Goal: Entertainment & Leisure: Consume media (video, audio)

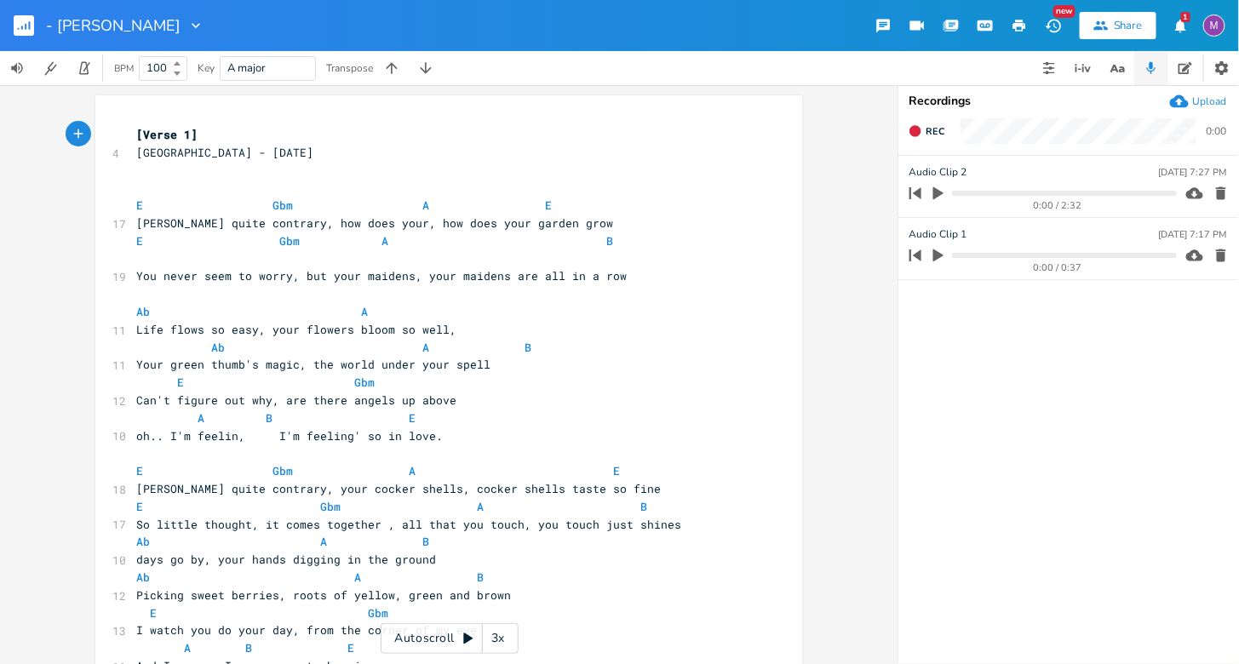
scroll to position [18, 0]
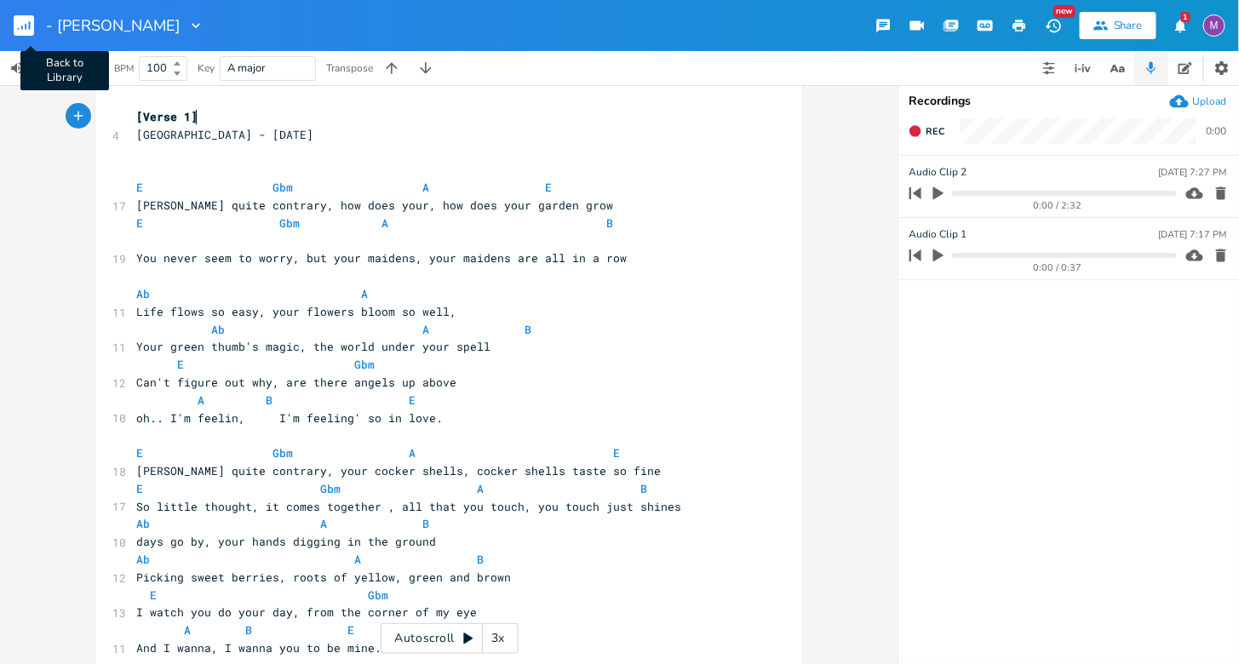
click at [23, 22] on rect "button" at bounding box center [24, 25] width 20 height 20
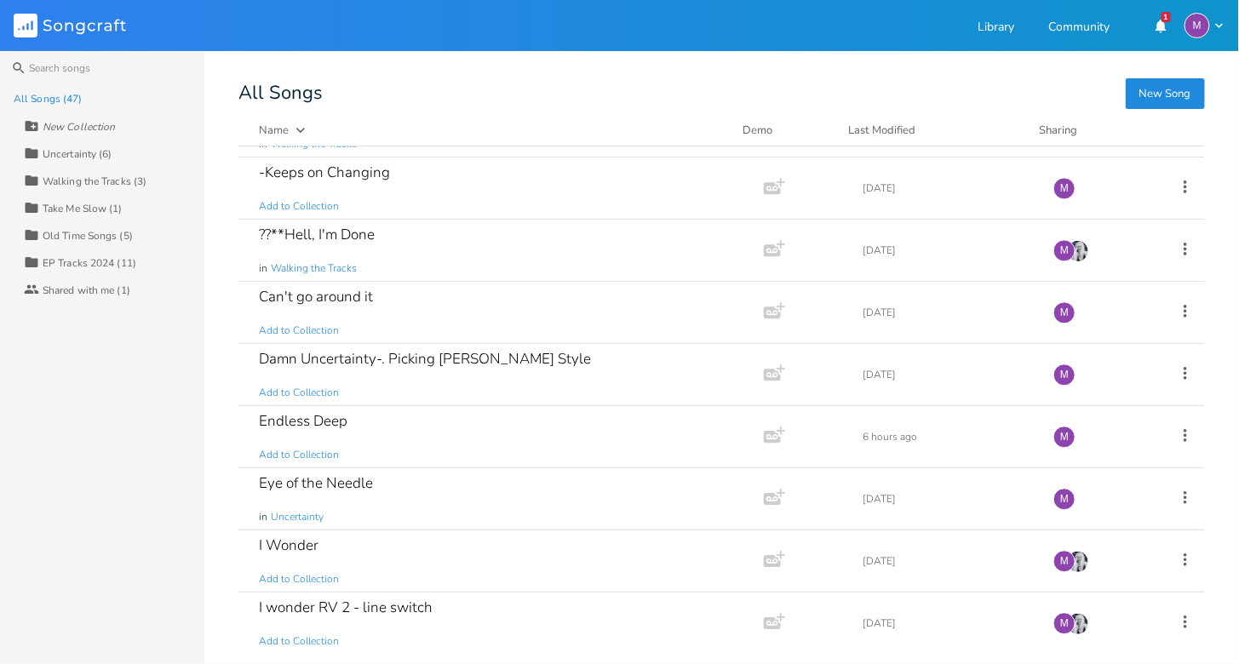
scroll to position [1237, 0]
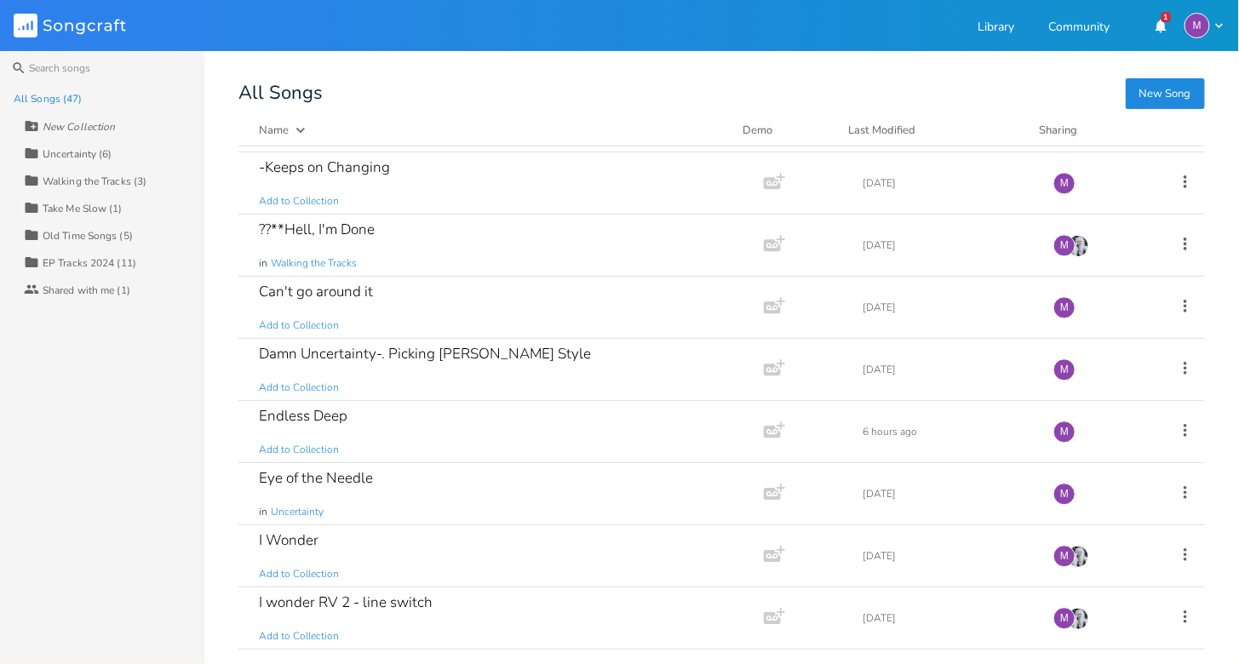
click at [384, 431] on div "Endless Deep Add to Collection" at bounding box center [498, 431] width 478 height 61
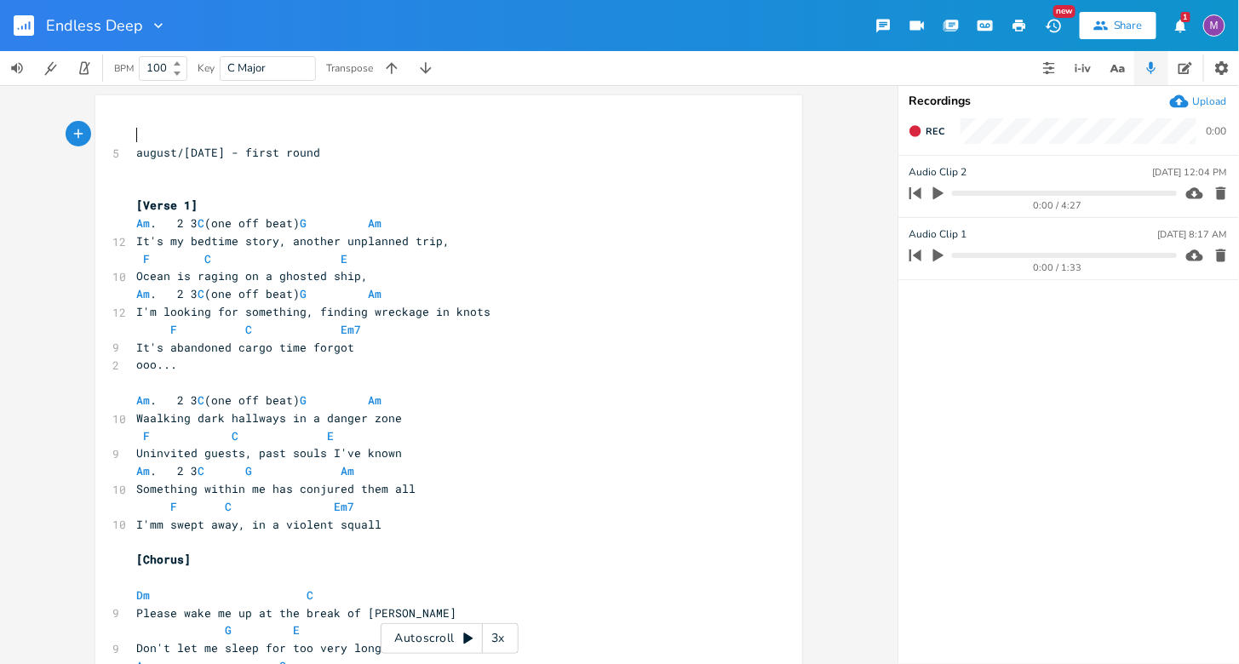
click at [499, 643] on div "3x" at bounding box center [498, 638] width 31 height 31
click at [499, 643] on div "4x" at bounding box center [498, 638] width 31 height 31
click at [499, 643] on div "5x" at bounding box center [498, 638] width 31 height 31
click at [499, 643] on div "1x" at bounding box center [498, 638] width 31 height 31
click at [472, 638] on icon at bounding box center [468, 638] width 9 height 11
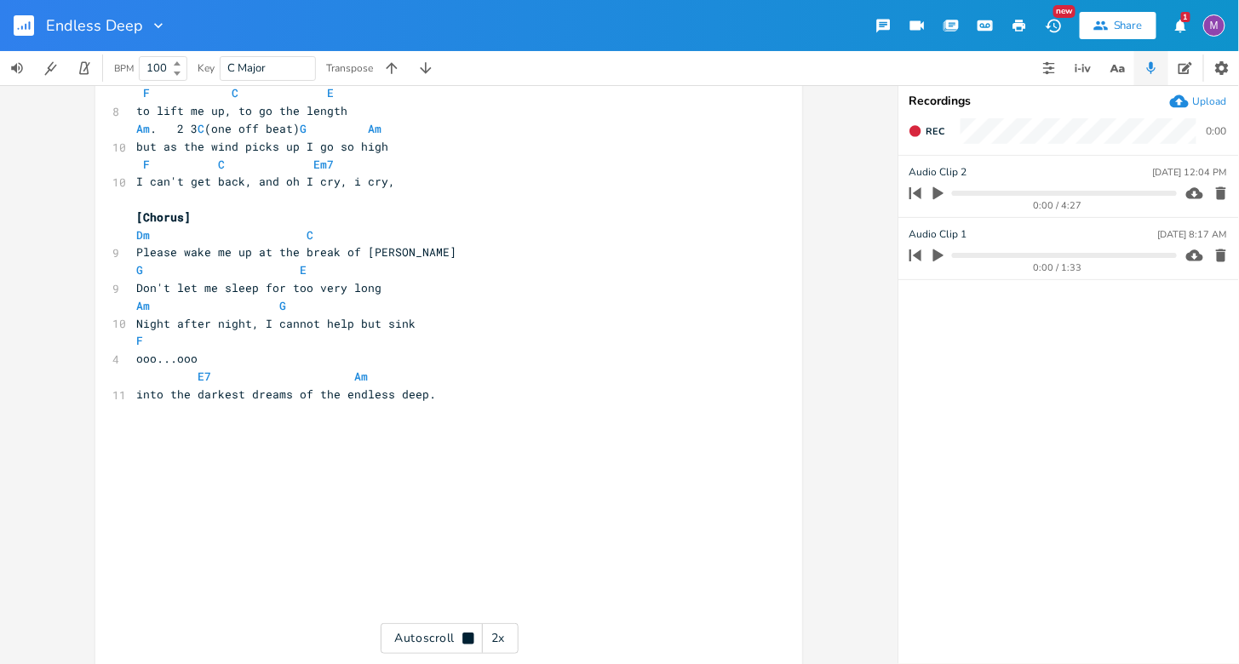
scroll to position [1671, 0]
click at [472, 638] on icon at bounding box center [467, 638] width 11 height 11
click at [472, 638] on icon at bounding box center [468, 638] width 9 height 11
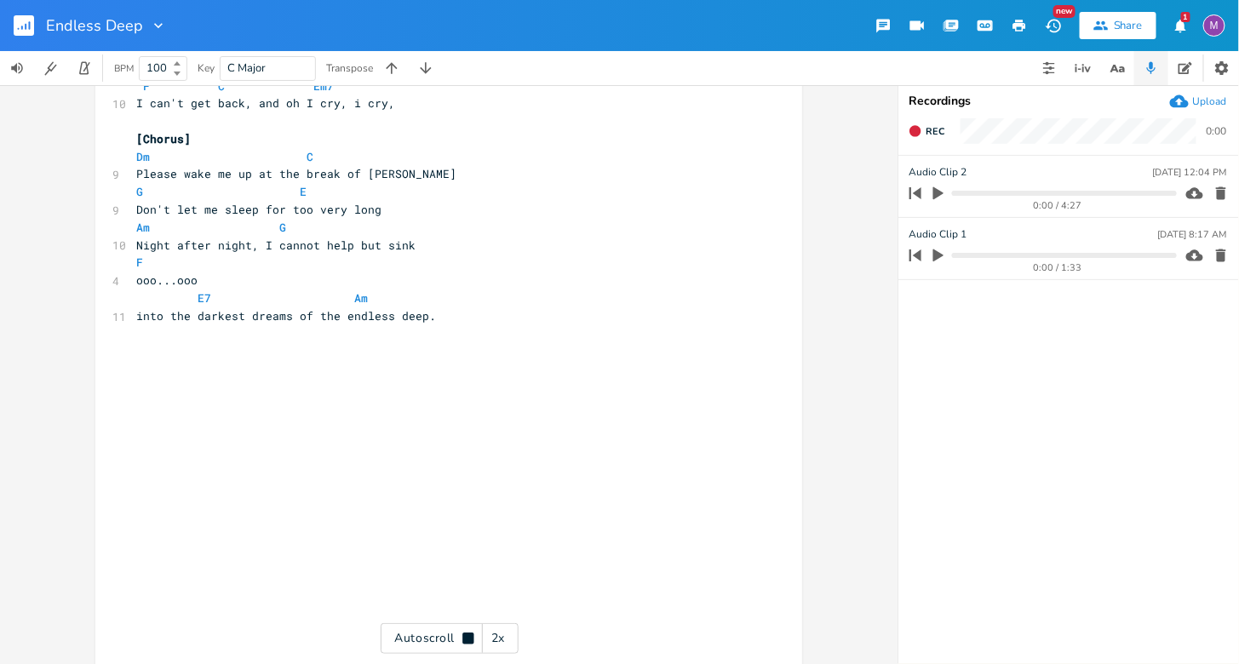
scroll to position [1750, 0]
